Goal: Check status: Check status

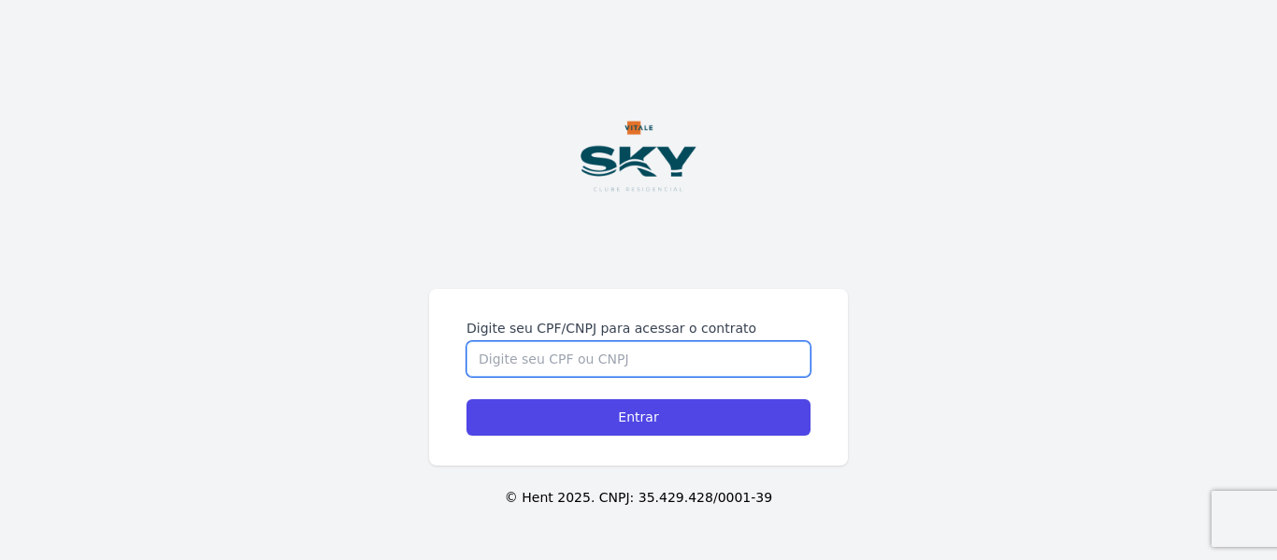
click at [535, 365] on input "Digite seu CPF/CNPJ para acessar o contrato" at bounding box center [638, 359] width 344 height 36
type input "16028068705"
click at [466, 399] on input "Entrar" at bounding box center [638, 417] width 344 height 36
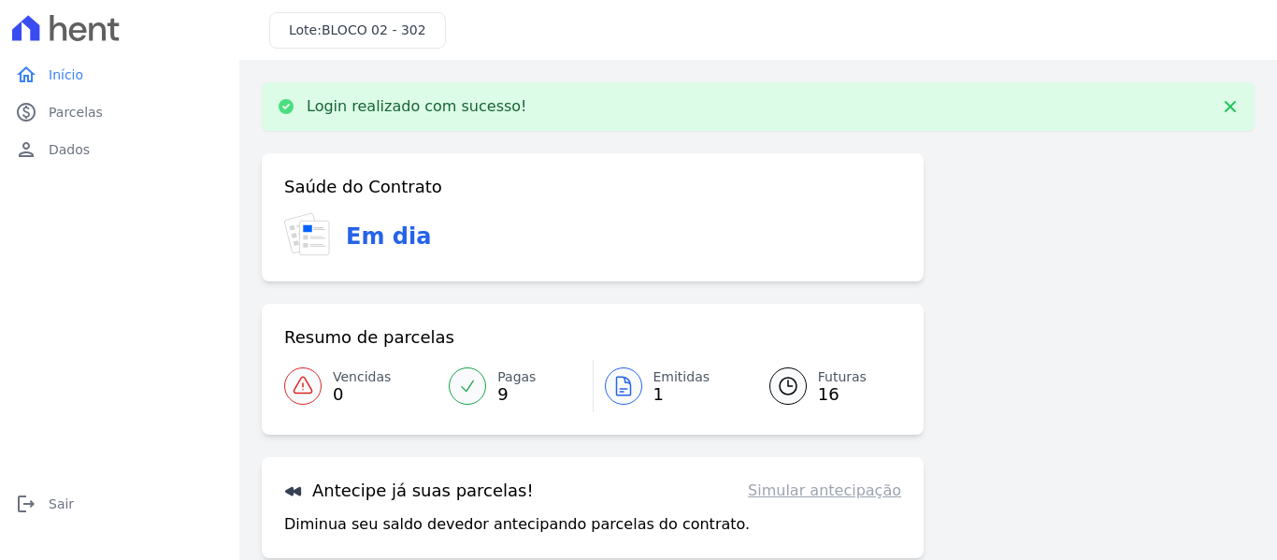
click at [612, 386] on icon at bounding box center [623, 386] width 22 height 22
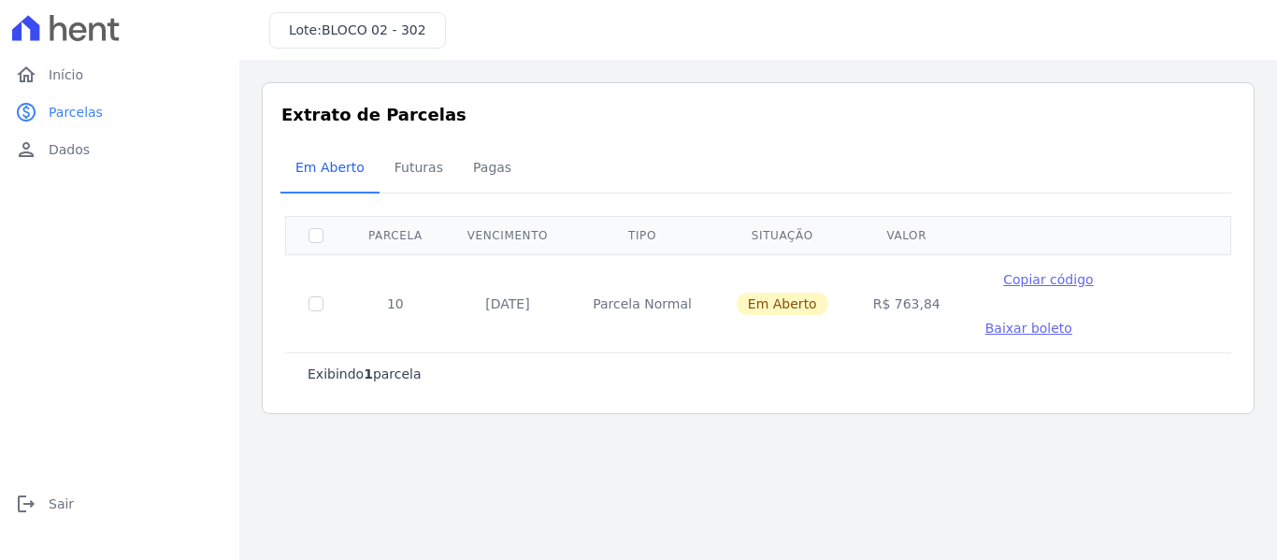
click at [782, 469] on main "Listagem de parcelas Baixar PDF Extrato de Parcelas Em Aberto Futuras Pagas 0 s…" at bounding box center [757, 310] width 1037 height 500
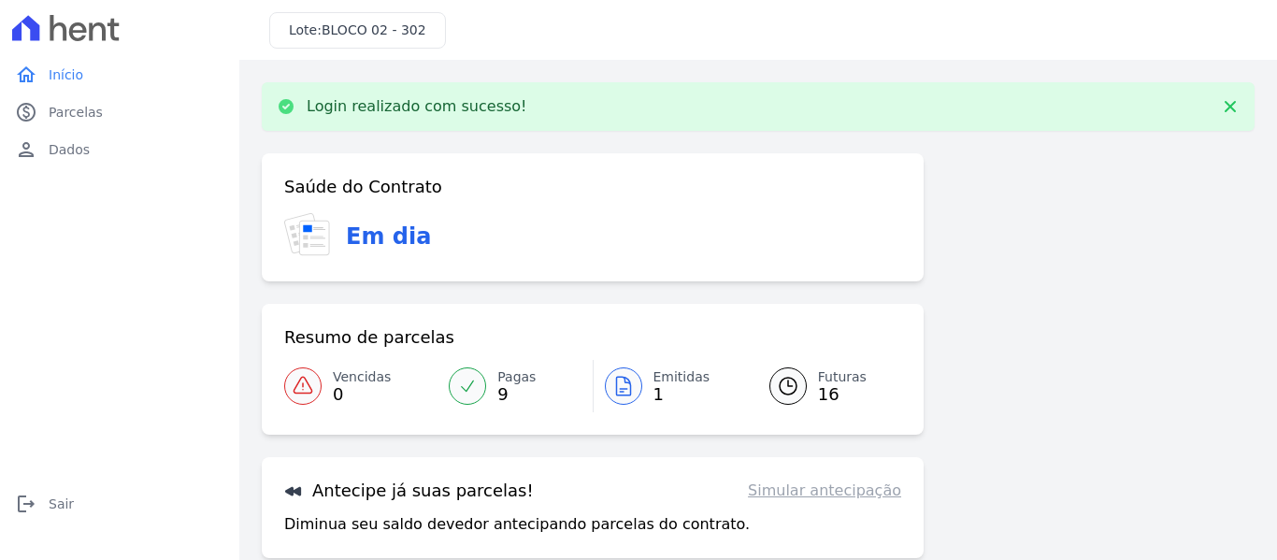
click at [823, 387] on span "16" at bounding box center [842, 394] width 49 height 15
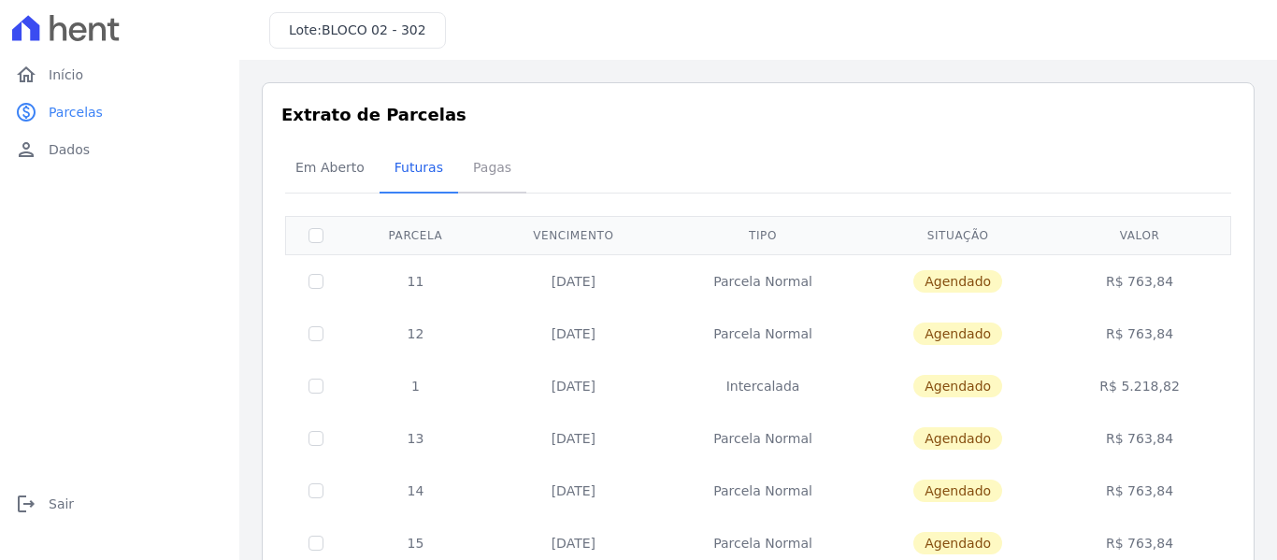
click at [462, 160] on span "Pagas" at bounding box center [492, 167] width 61 height 37
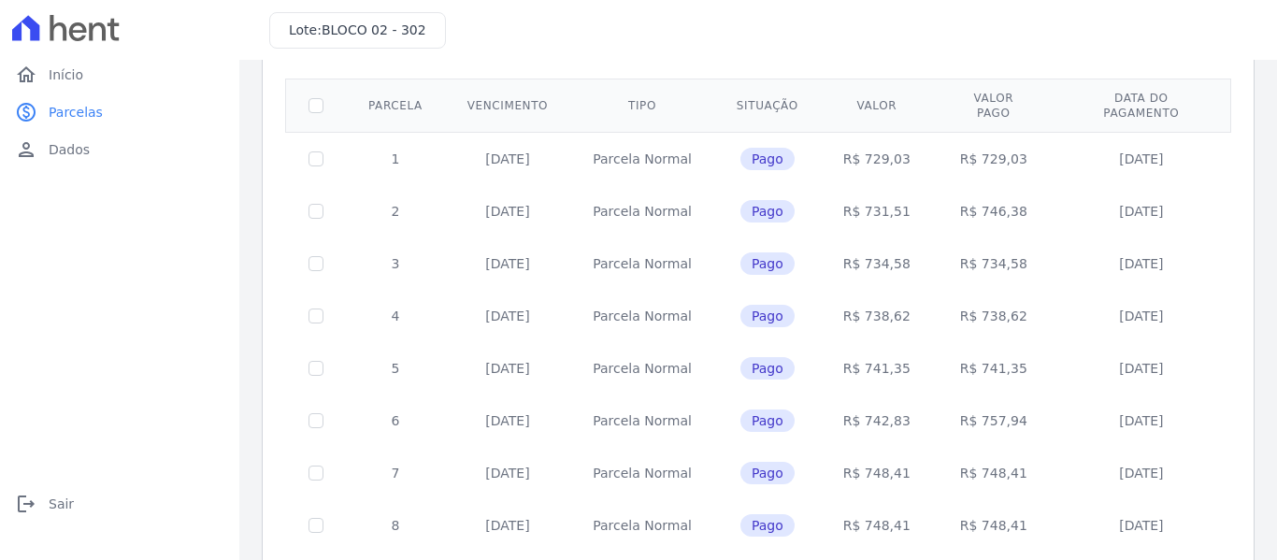
scroll to position [250, 0]
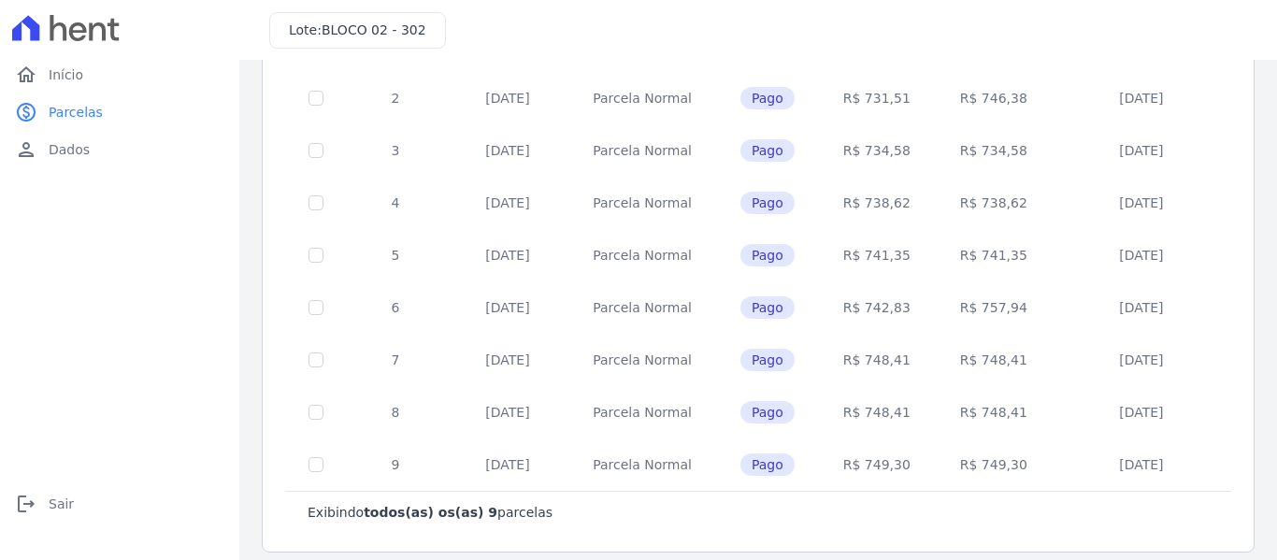
click at [390, 450] on td "9" at bounding box center [395, 464] width 99 height 52
